Goal: Entertainment & Leisure: Consume media (video, audio)

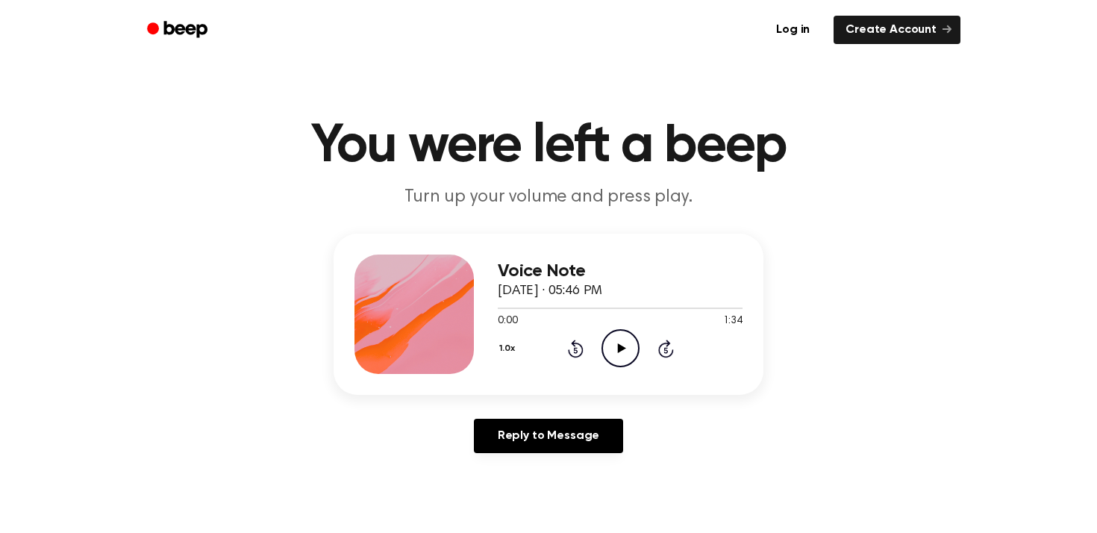
click at [640, 349] on div "1.0x Rewind 5 seconds Play Audio Skip 5 seconds" at bounding box center [620, 348] width 245 height 38
click at [624, 349] on icon at bounding box center [621, 348] width 8 height 10
click at [617, 358] on icon "Play Audio" at bounding box center [621, 348] width 38 height 38
click at [629, 344] on icon "Play Audio" at bounding box center [621, 348] width 38 height 38
click at [621, 349] on icon at bounding box center [621, 348] width 8 height 10
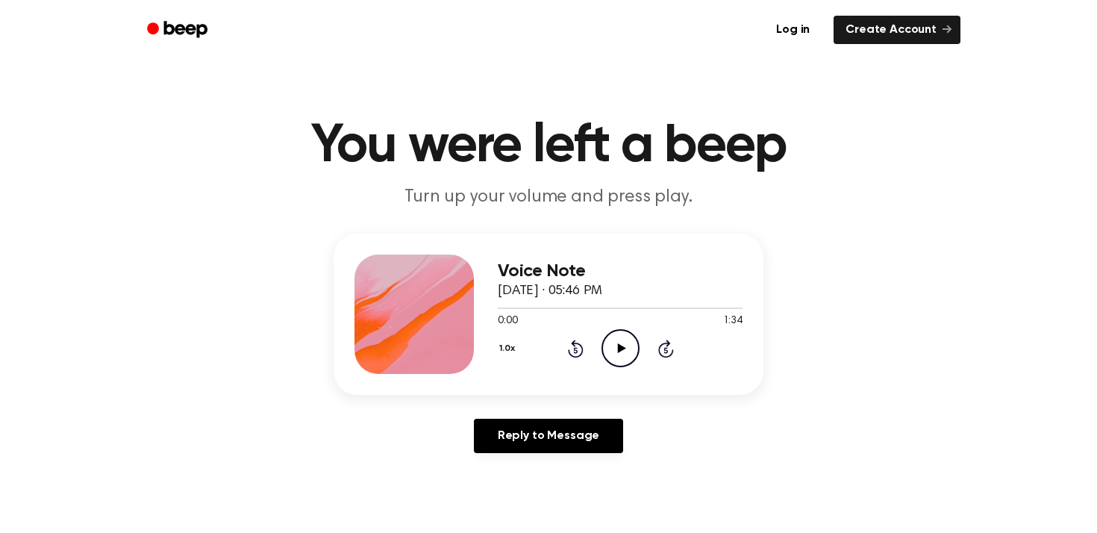
click at [611, 343] on icon "Play Audio" at bounding box center [621, 348] width 38 height 38
